Goal: Check status: Check status

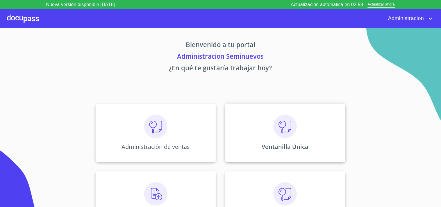
click at [284, 133] on img at bounding box center [285, 126] width 23 height 23
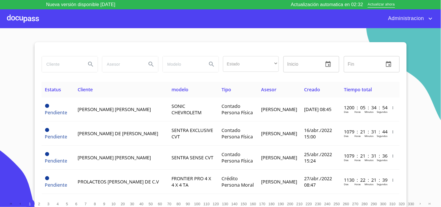
click at [42, 66] on input "search" at bounding box center [62, 64] width 40 height 16
type input "DULCE FERNANDA"
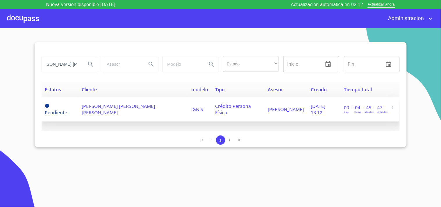
scroll to position [0, 0]
click at [228, 109] on span "Crédito Persona Física" at bounding box center [234, 109] width 36 height 13
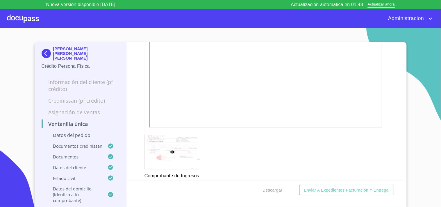
scroll to position [1229, 0]
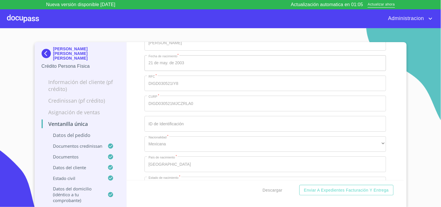
scroll to position [2231, 0]
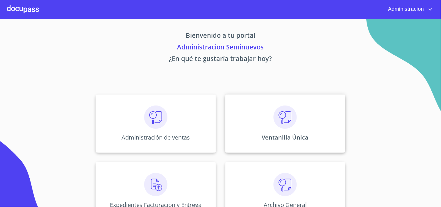
click at [284, 120] on img at bounding box center [285, 117] width 23 height 23
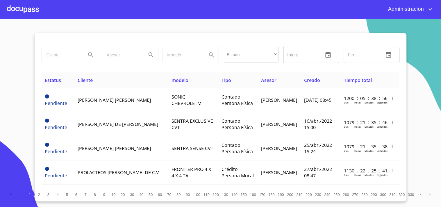
click at [74, 51] on input "search" at bounding box center [62, 55] width 40 height 16
type input "[PERSON_NAME]"
click at [84, 48] on button "Search" at bounding box center [91, 55] width 14 height 14
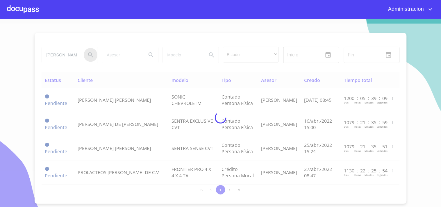
type button "[PERSON_NAME]"
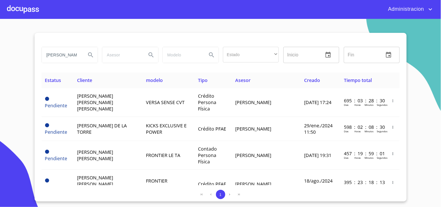
click at [139, 54] on input "search" at bounding box center [122, 55] width 40 height 16
type input "IBARRA"
click at [136, 56] on input "IBARRA" at bounding box center [122, 55] width 40 height 16
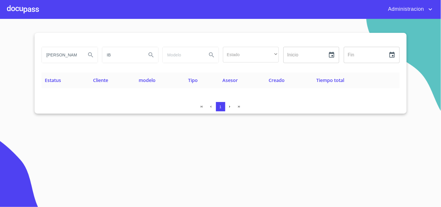
type input "I"
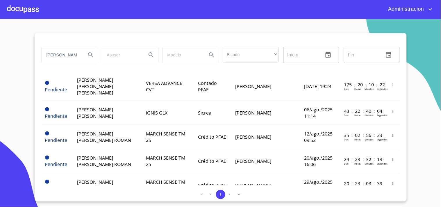
scroll to position [226, 0]
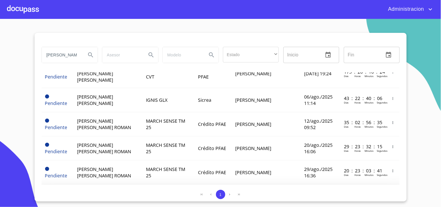
click at [132, 185] on td "[PERSON_NAME] [PERSON_NAME] [PERSON_NAME]" at bounding box center [108, 199] width 69 height 29
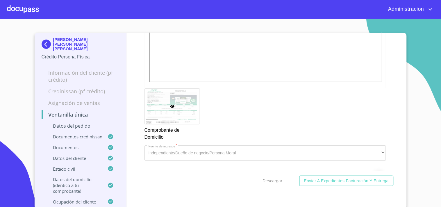
scroll to position [776, 0]
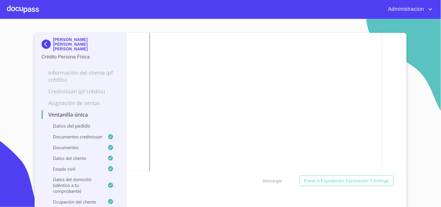
click at [42, 42] on img at bounding box center [48, 44] width 12 height 9
